Goal: Find specific page/section: Find specific page/section

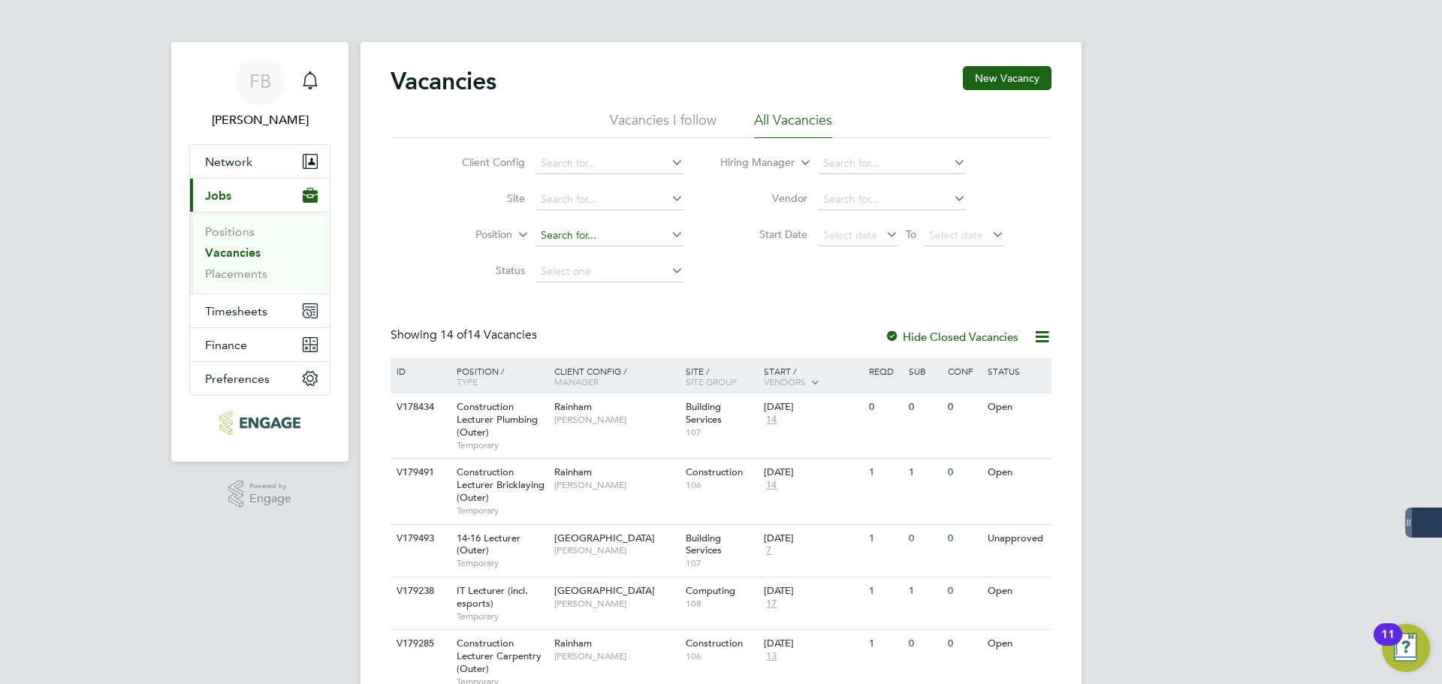
click at [643, 234] on input at bounding box center [609, 235] width 148 height 21
click at [668, 240] on icon at bounding box center [668, 234] width 0 height 21
click at [663, 194] on input at bounding box center [609, 199] width 148 height 21
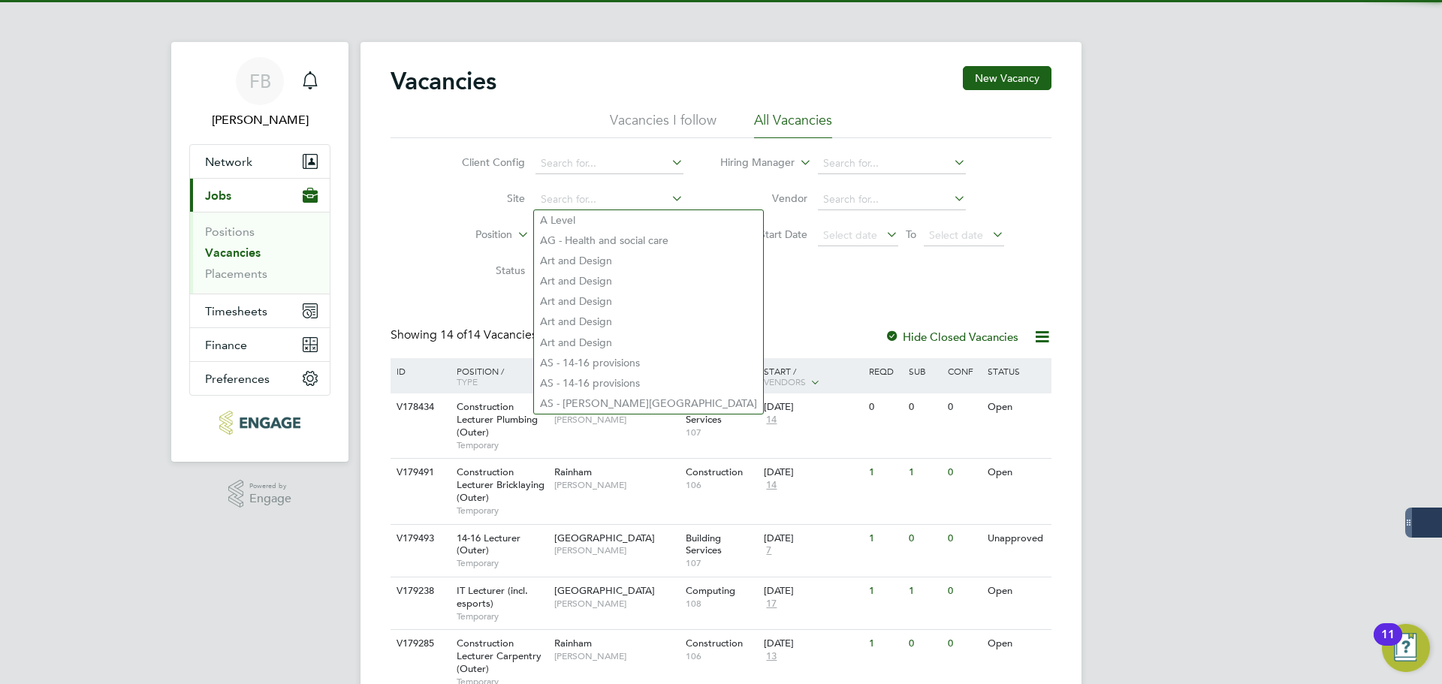
drag, startPoint x: 752, startPoint y: 271, endPoint x: 704, endPoint y: 273, distance: 47.3
click at [749, 272] on div "Client Config Site Position Status Hiring Manager Vendor Start Date Select date…" at bounding box center [720, 214] width 661 height 152
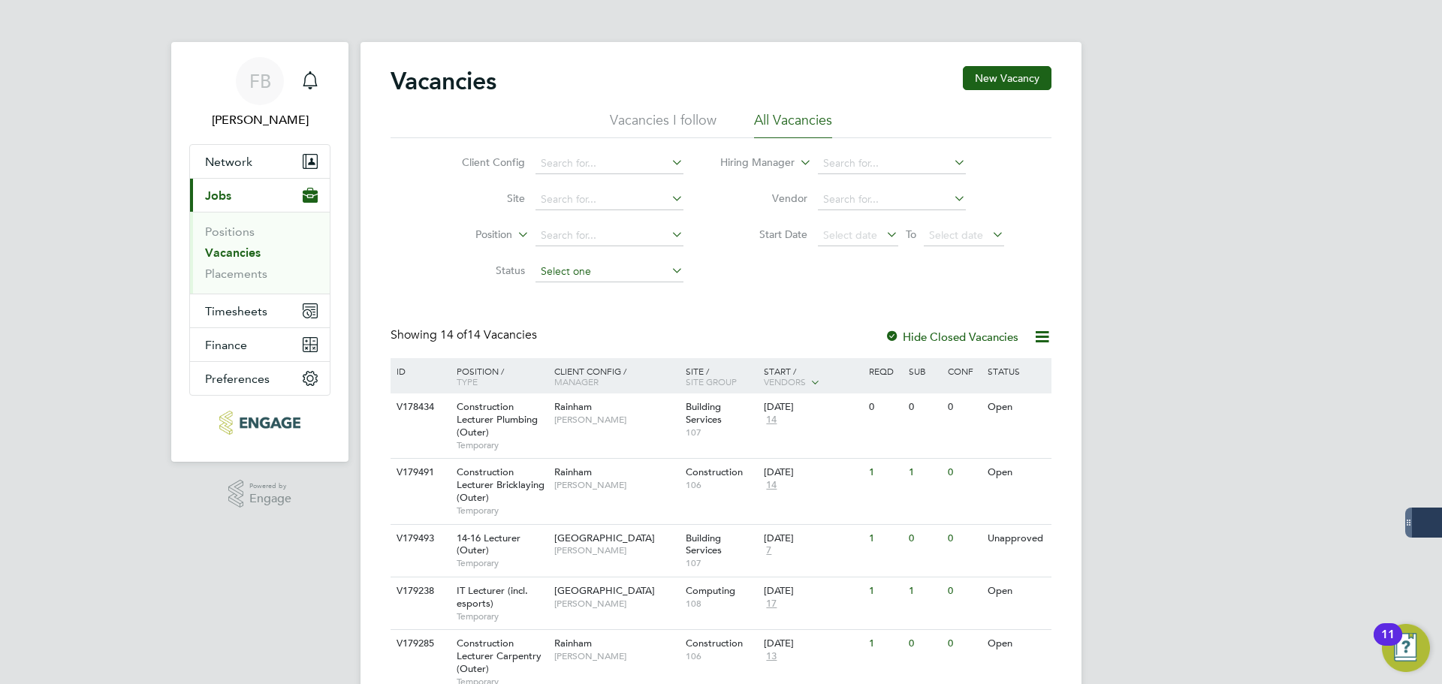
click at [653, 273] on input at bounding box center [609, 271] width 148 height 21
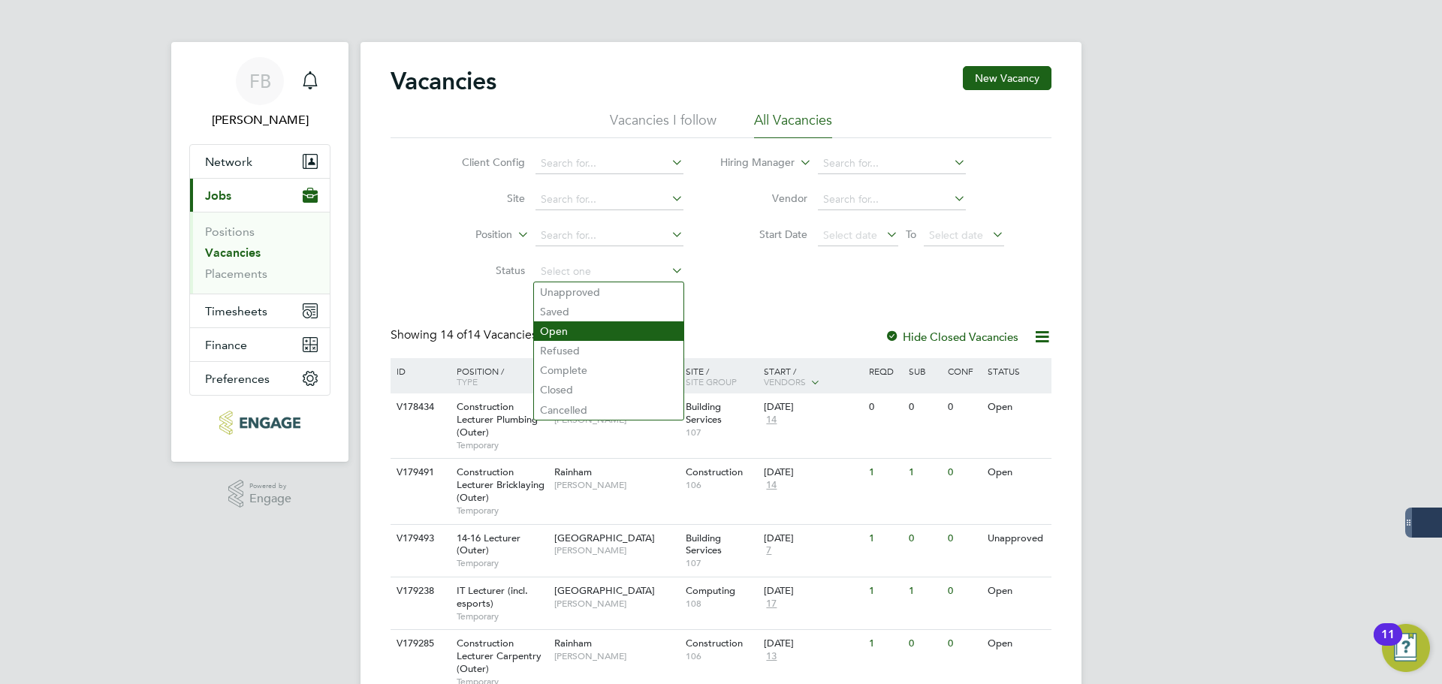
click at [580, 330] on li "Open" at bounding box center [608, 331] width 149 height 20
type input "Open"
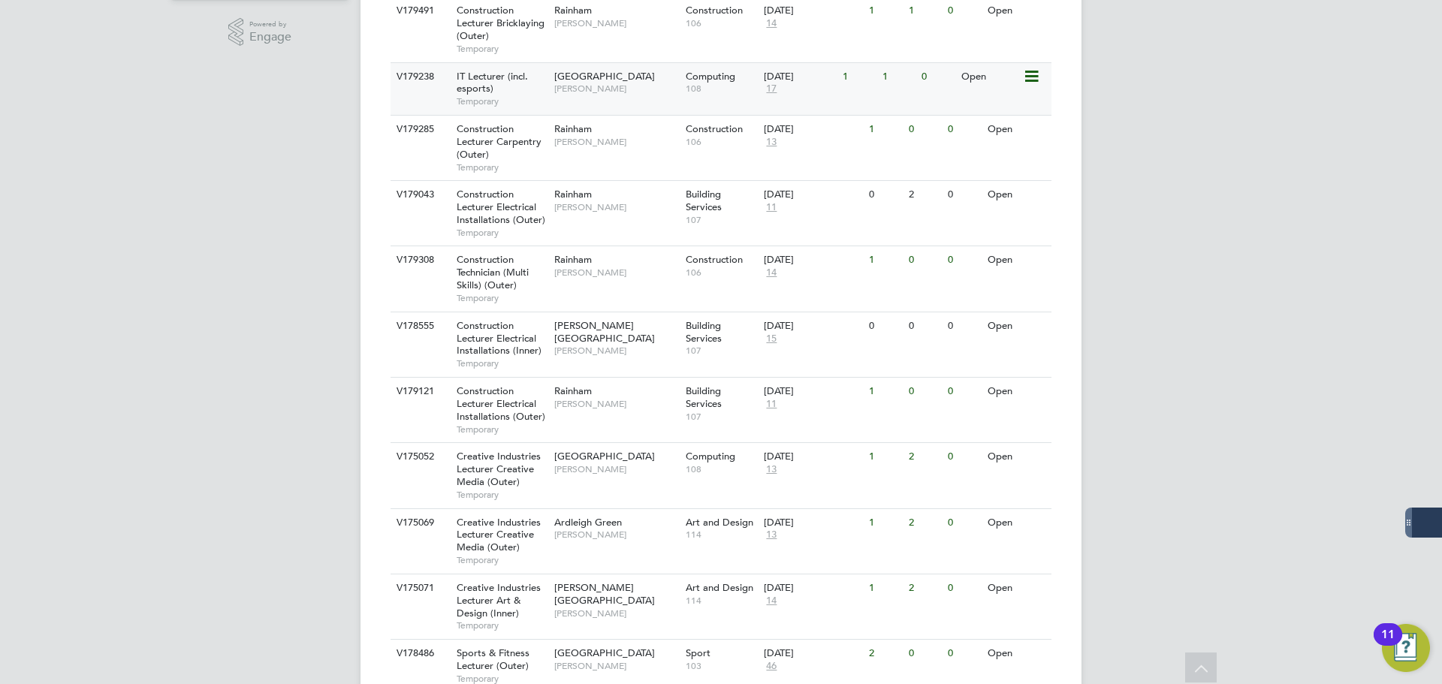
scroll to position [577, 0]
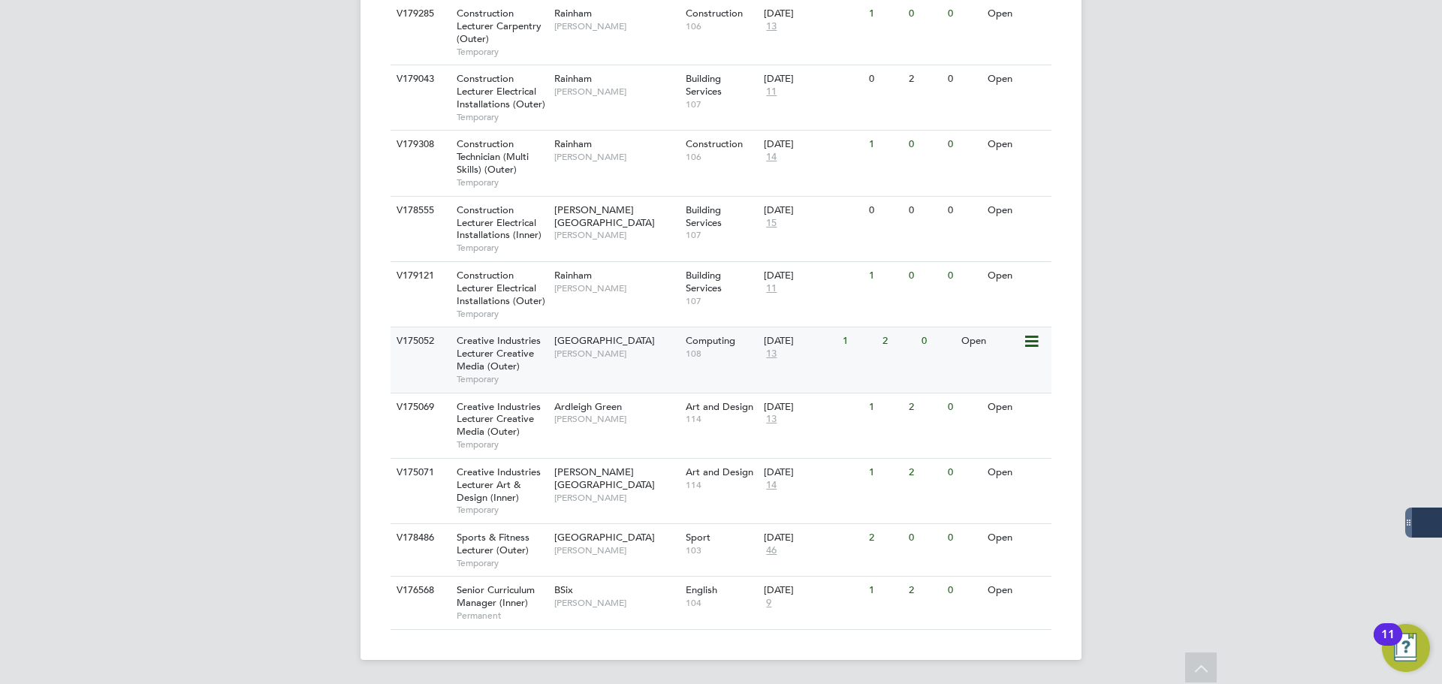
click at [1035, 342] on icon at bounding box center [1030, 342] width 15 height 18
click at [991, 377] on li "View Details" at bounding box center [995, 376] width 87 height 21
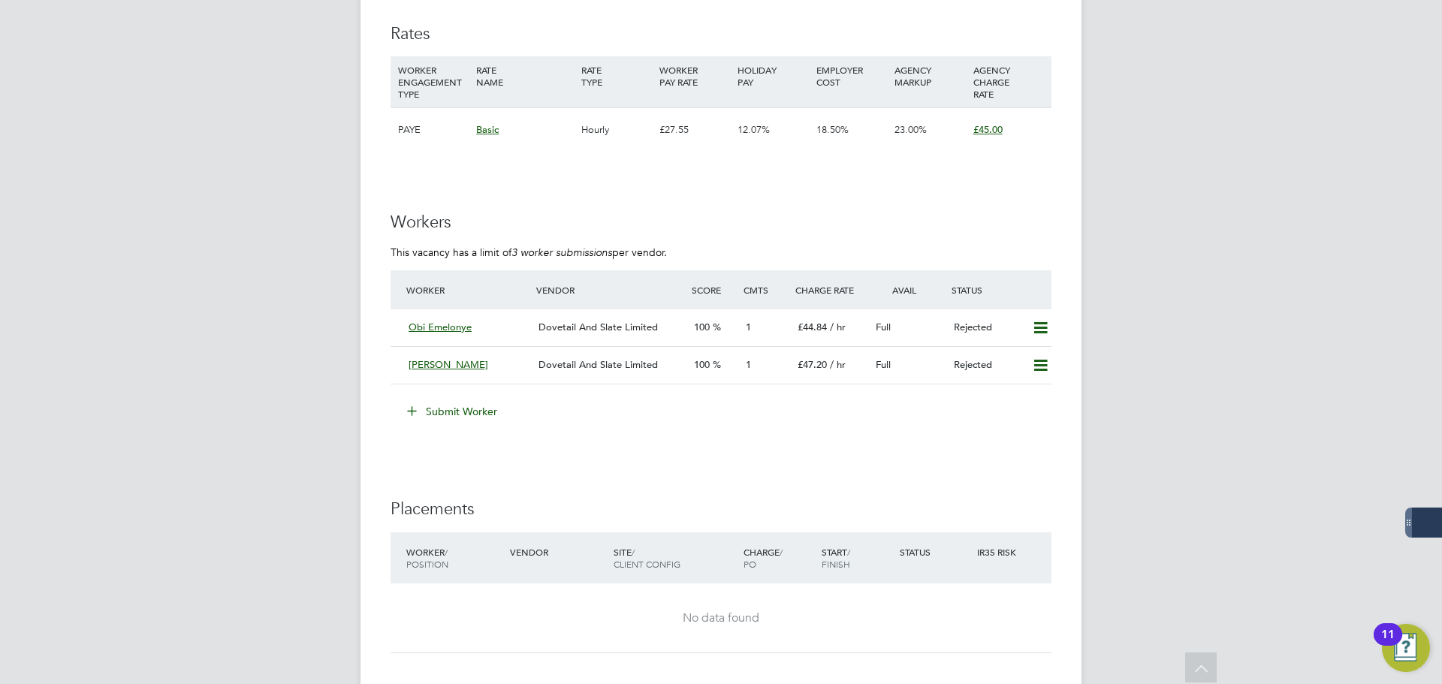
scroll to position [2628, 0]
